Goal: Task Accomplishment & Management: Complete application form

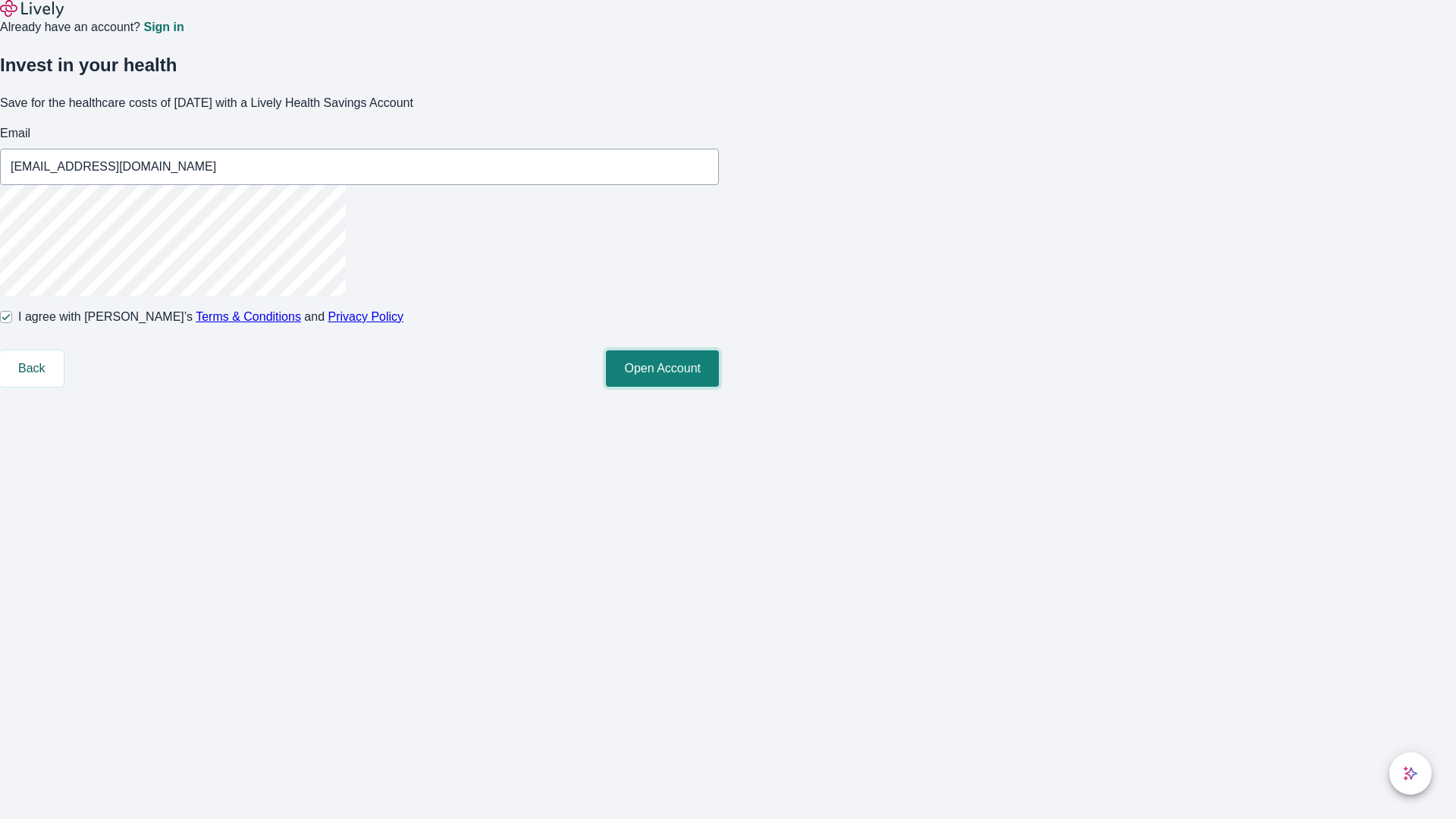
click at [719, 387] on button "Open Account" at bounding box center [663, 369] width 113 height 37
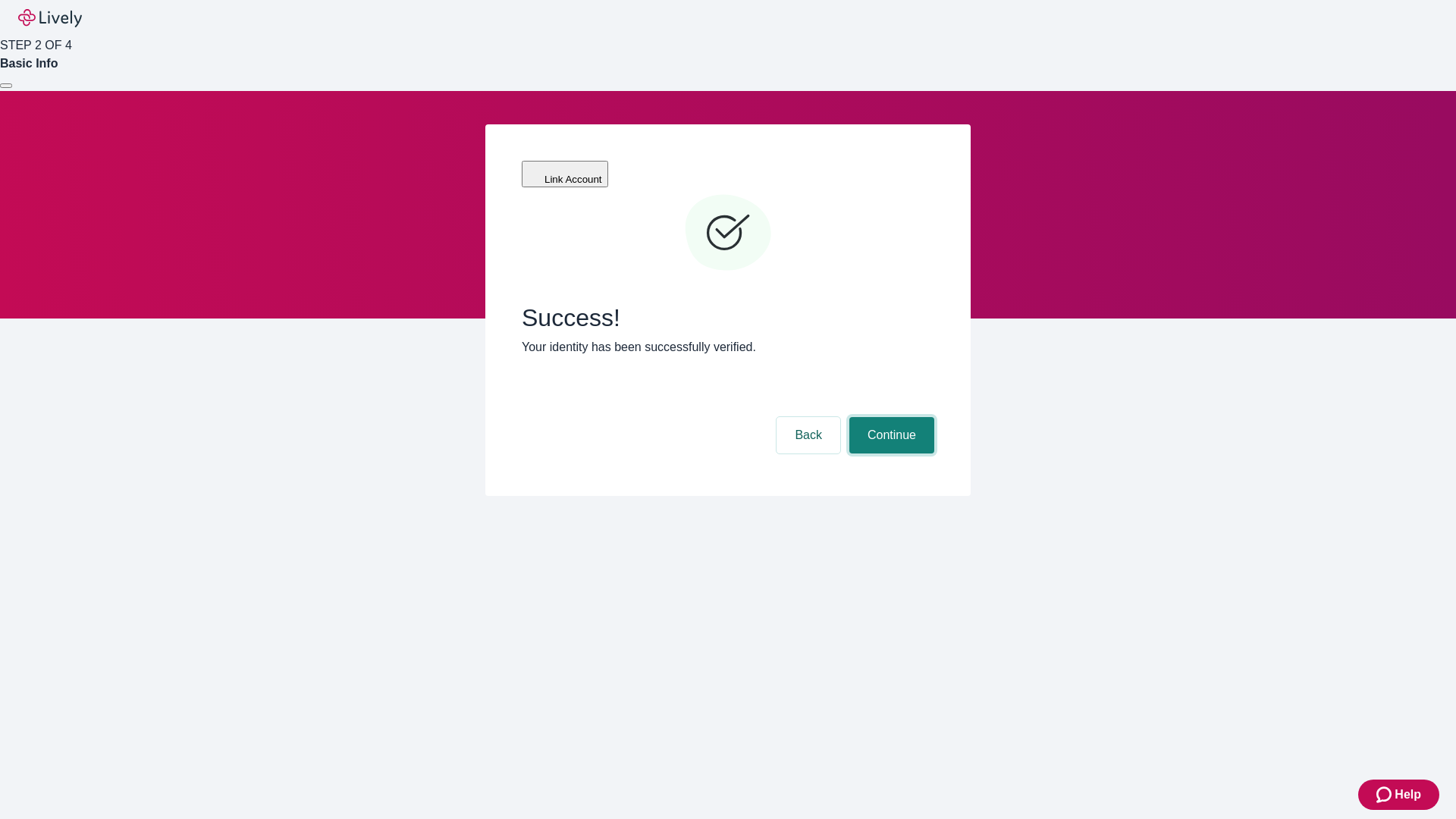
click at [889, 417] on button "Continue" at bounding box center [891, 435] width 85 height 37
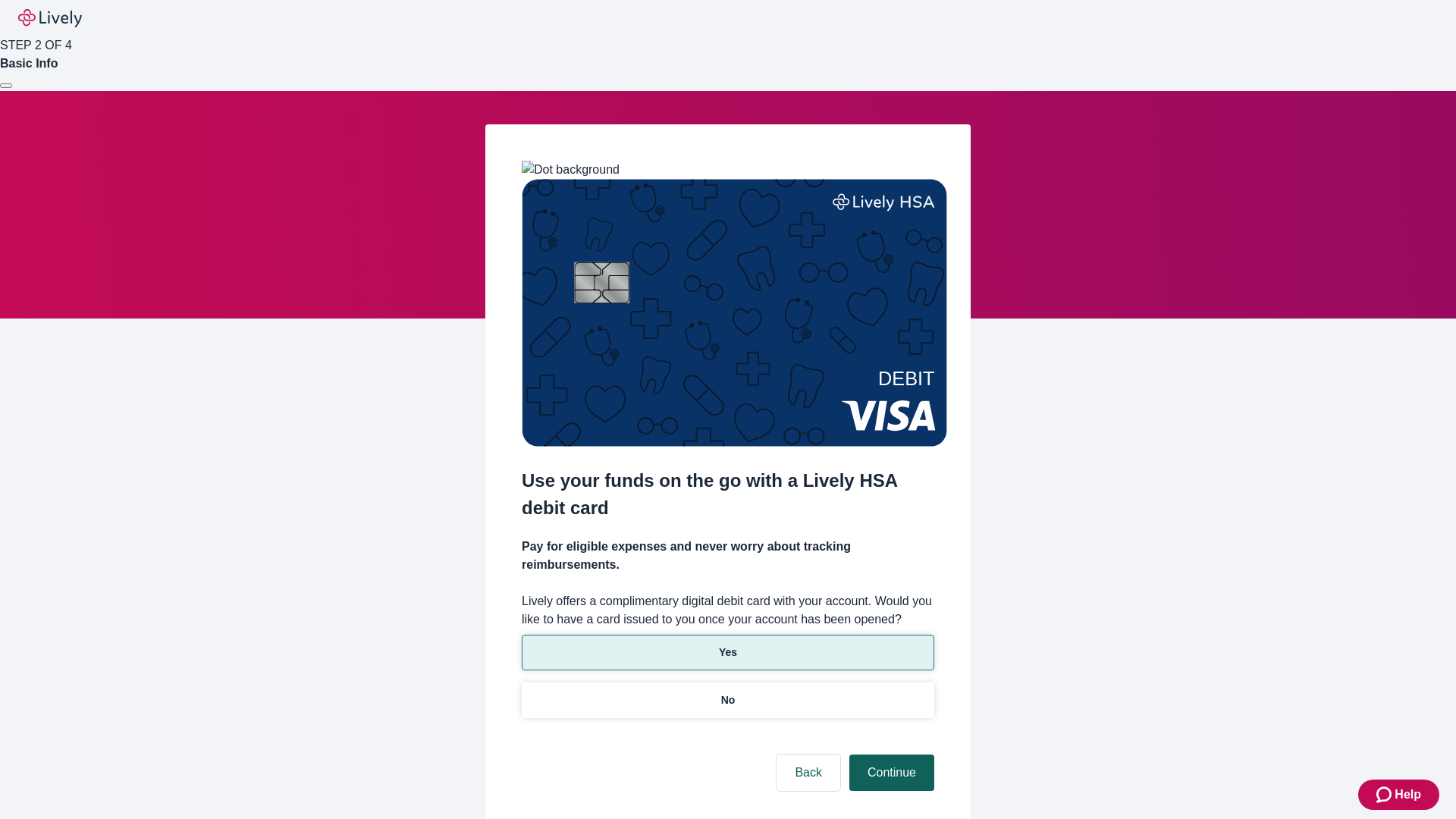
click at [727, 645] on p "Yes" at bounding box center [728, 653] width 18 height 16
click at [889, 755] on button "Continue" at bounding box center [891, 773] width 85 height 37
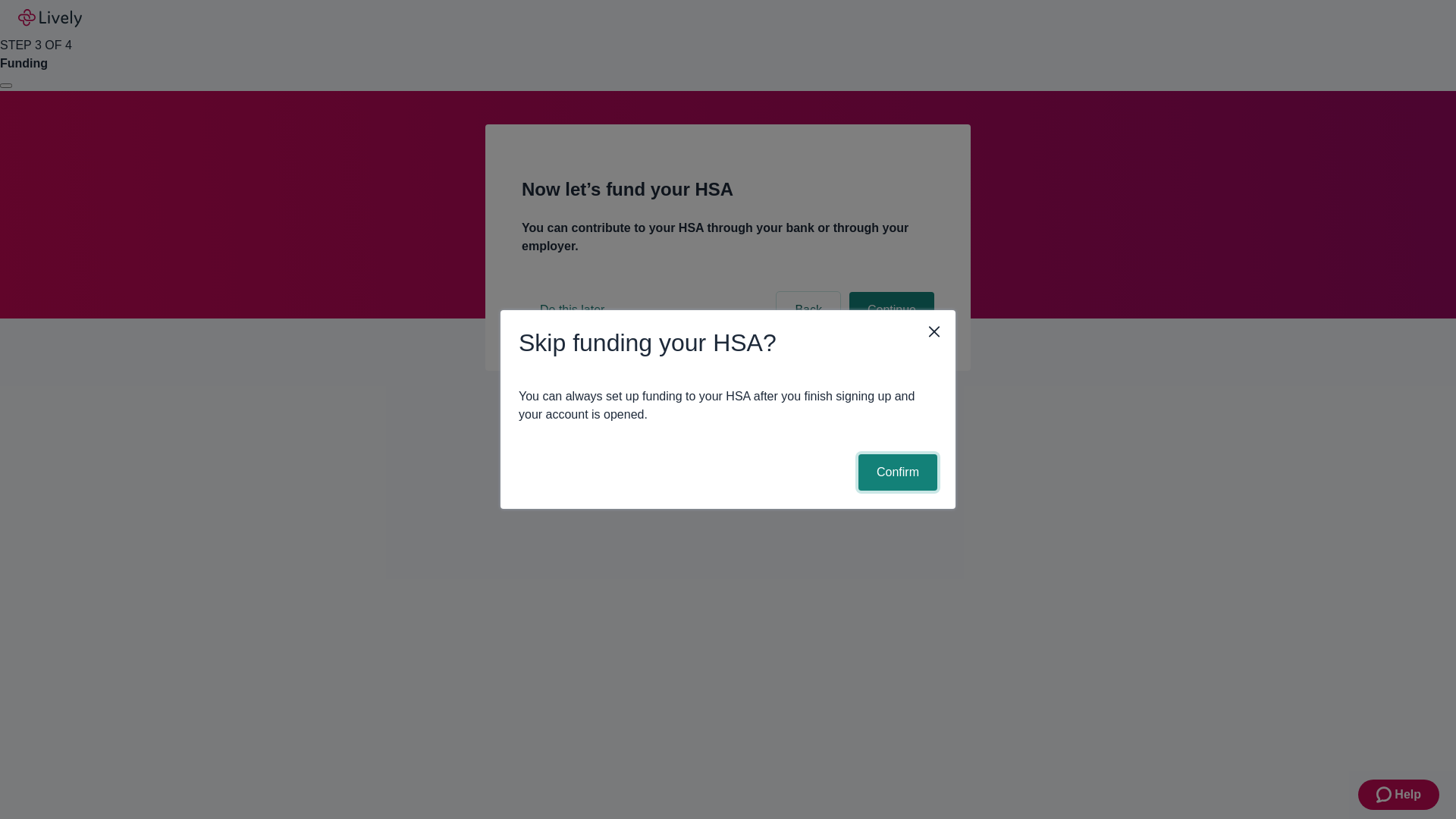
click at [896, 473] on button "Confirm" at bounding box center [897, 473] width 79 height 37
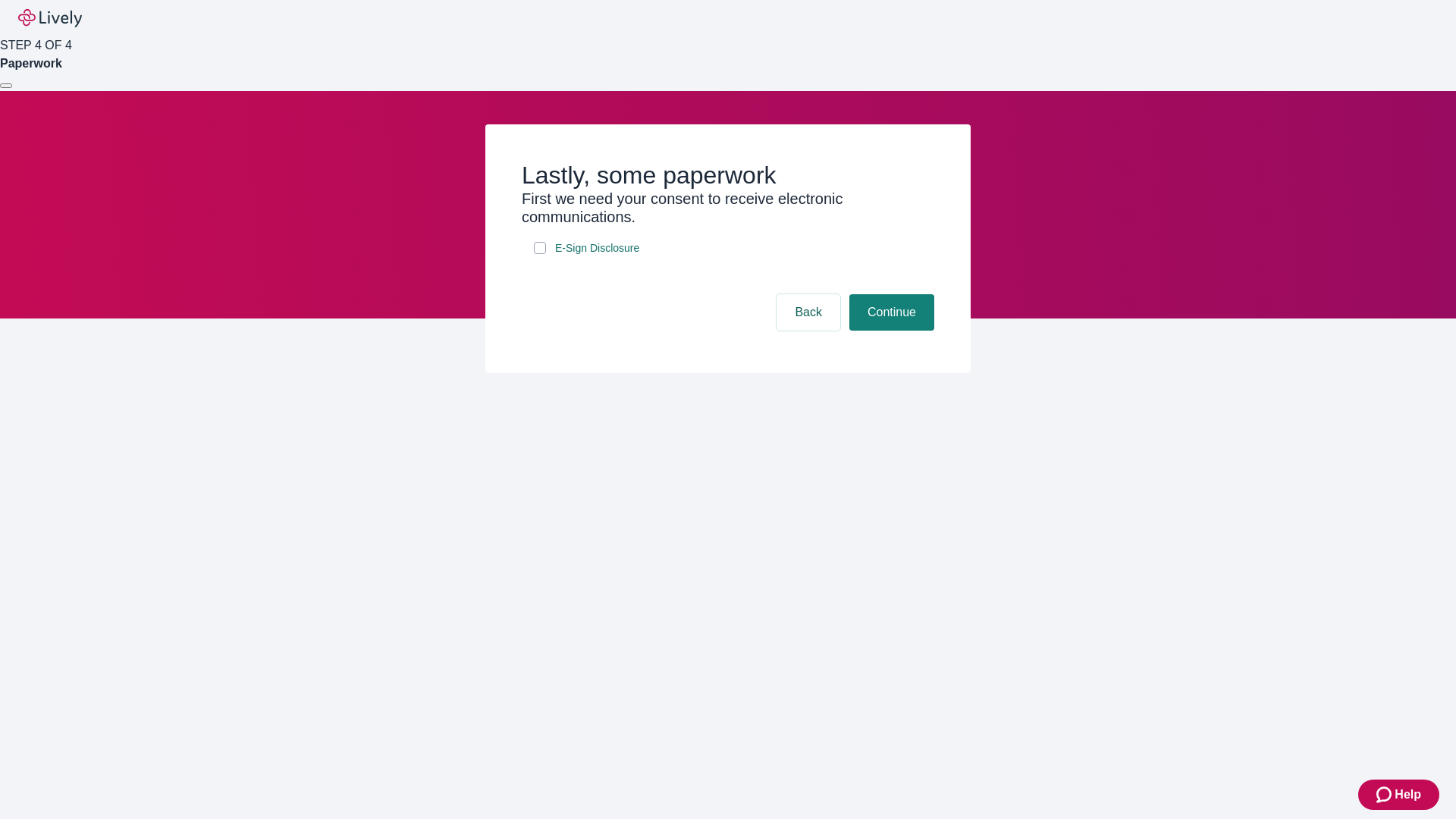
click at [540, 254] on input "E-Sign Disclosure" at bounding box center [540, 248] width 13 height 13
checkbox input "true"
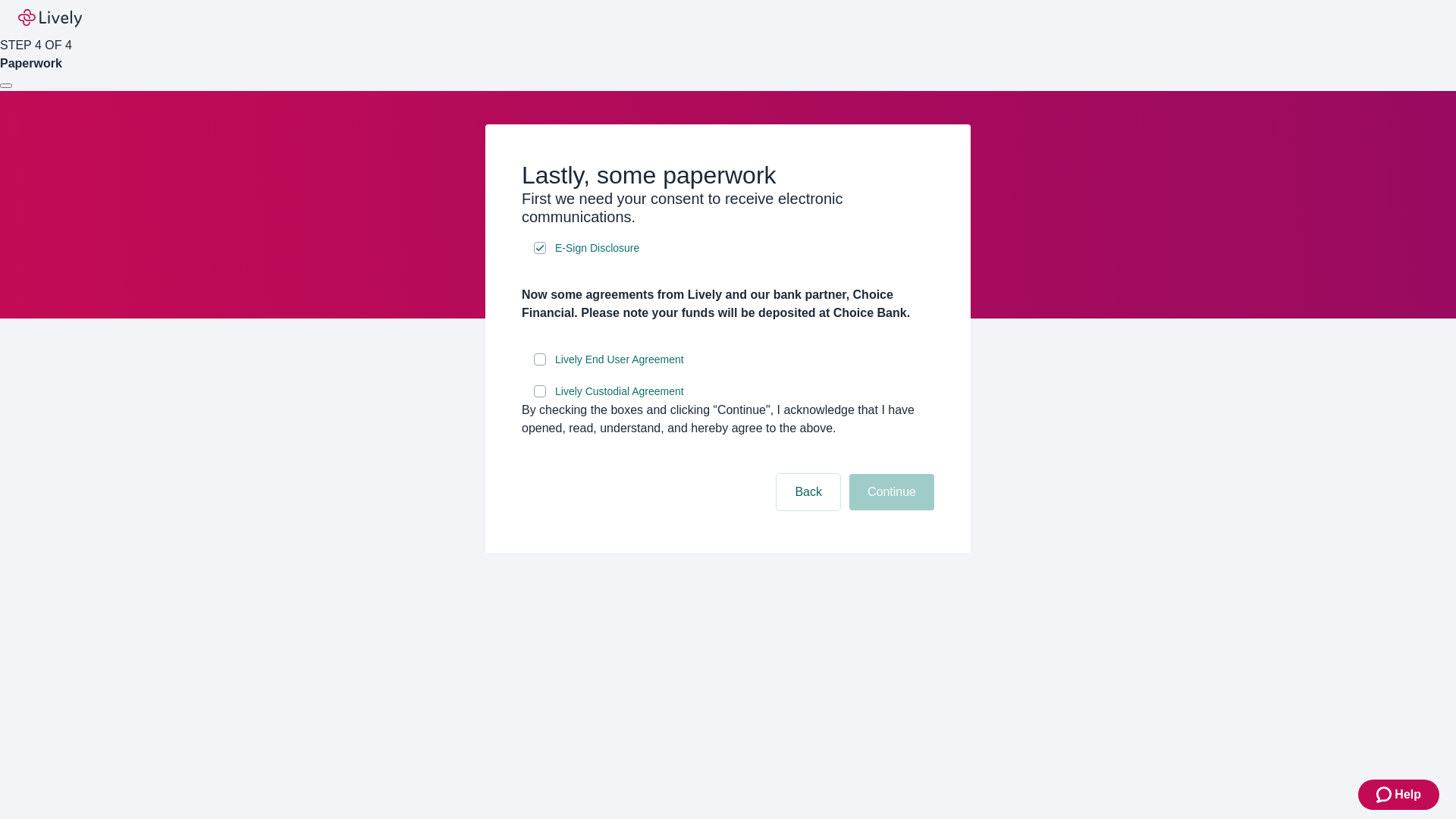
click at [540, 366] on input "Lively End User Agreement" at bounding box center [540, 360] width 13 height 13
checkbox input "true"
click at [540, 397] on input "Lively Custodial Agreement" at bounding box center [540, 392] width 13 height 13
checkbox input "true"
click at [889, 510] on button "Continue" at bounding box center [891, 492] width 85 height 37
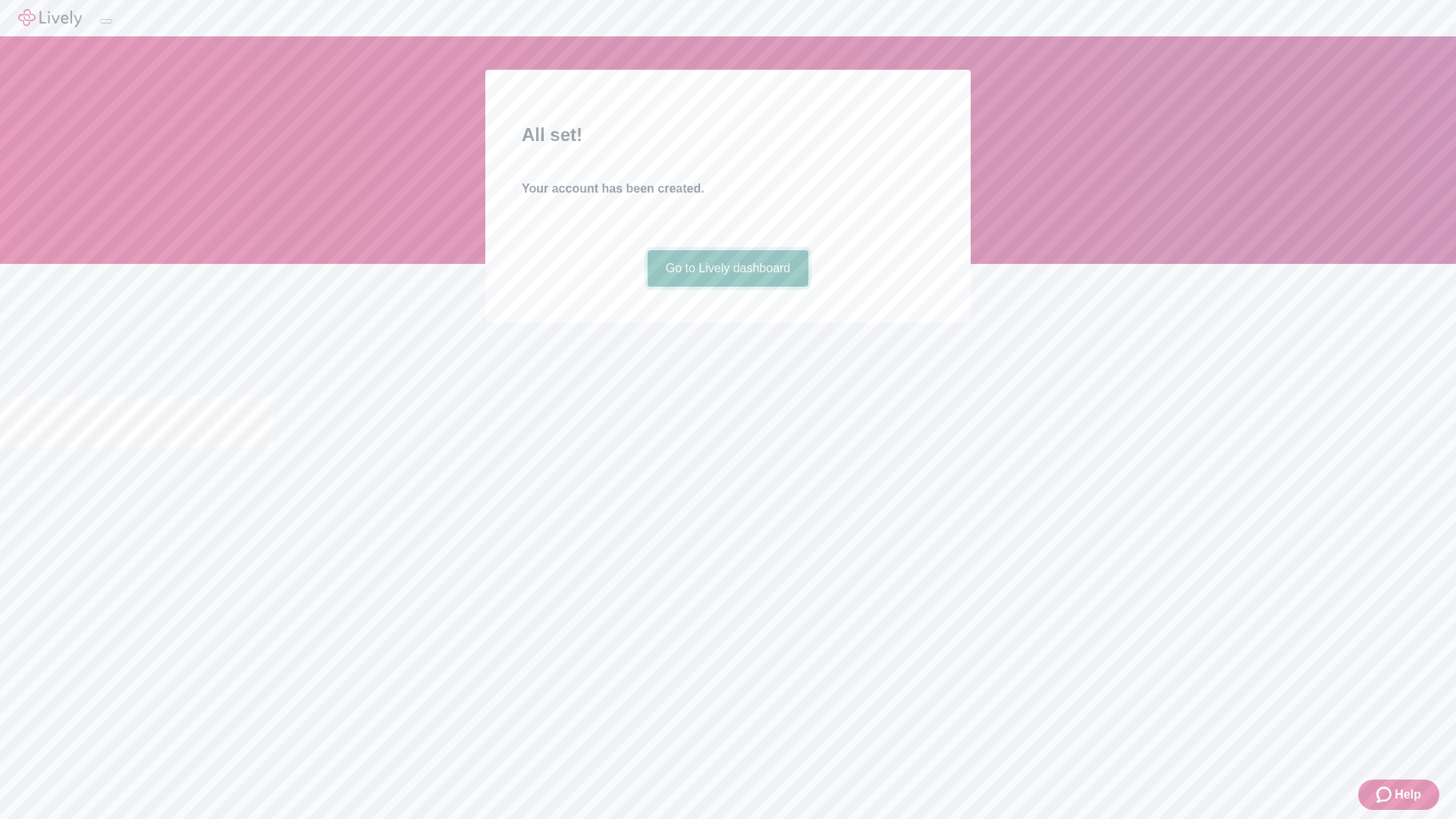
click at [727, 287] on link "Go to Lively dashboard" at bounding box center [728, 268] width 161 height 37
